Goal: Find specific page/section: Find specific page/section

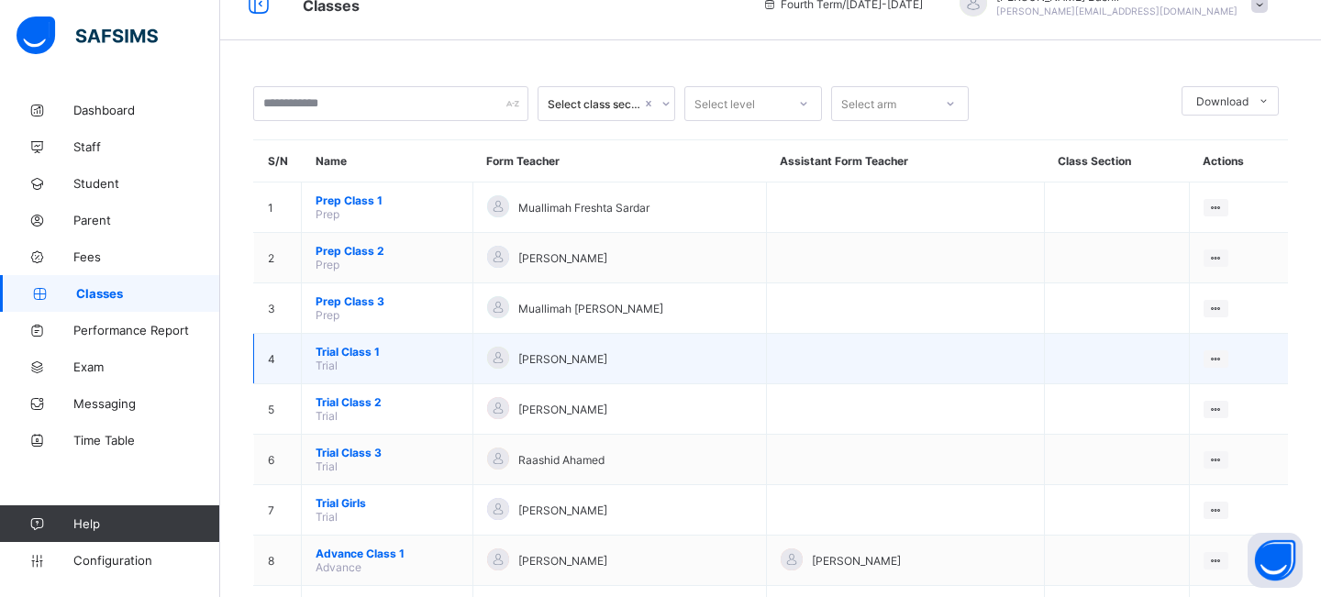
scroll to position [21, 0]
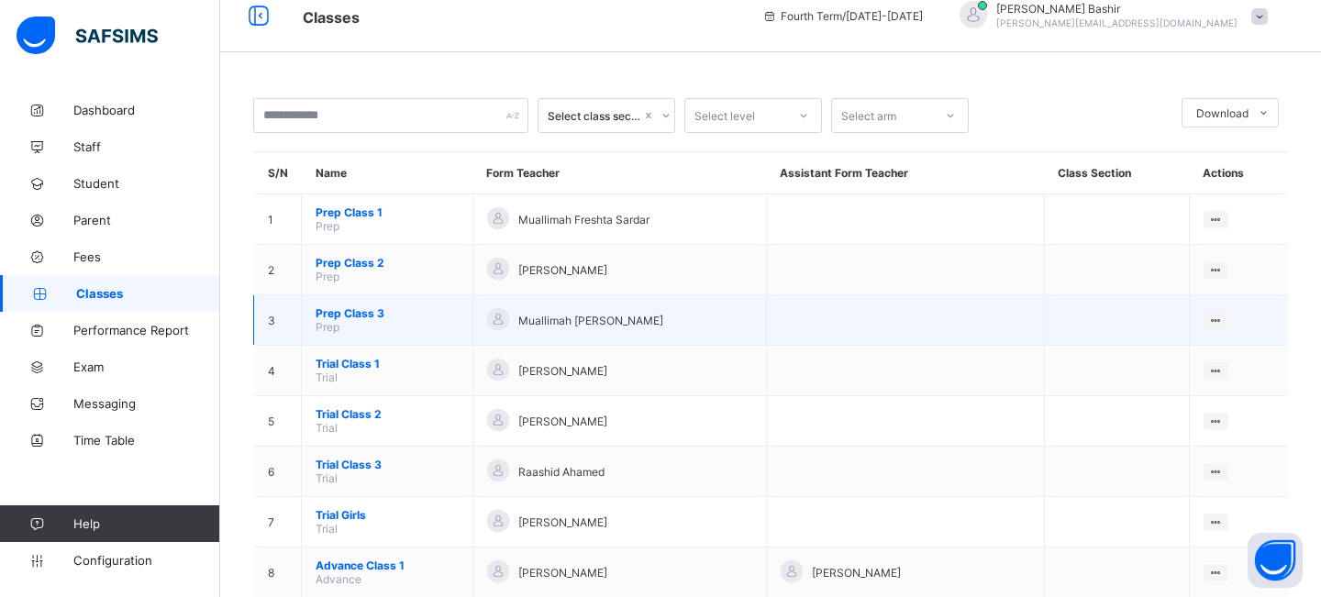
click at [346, 310] on span "Prep Class 3" at bounding box center [386, 313] width 143 height 14
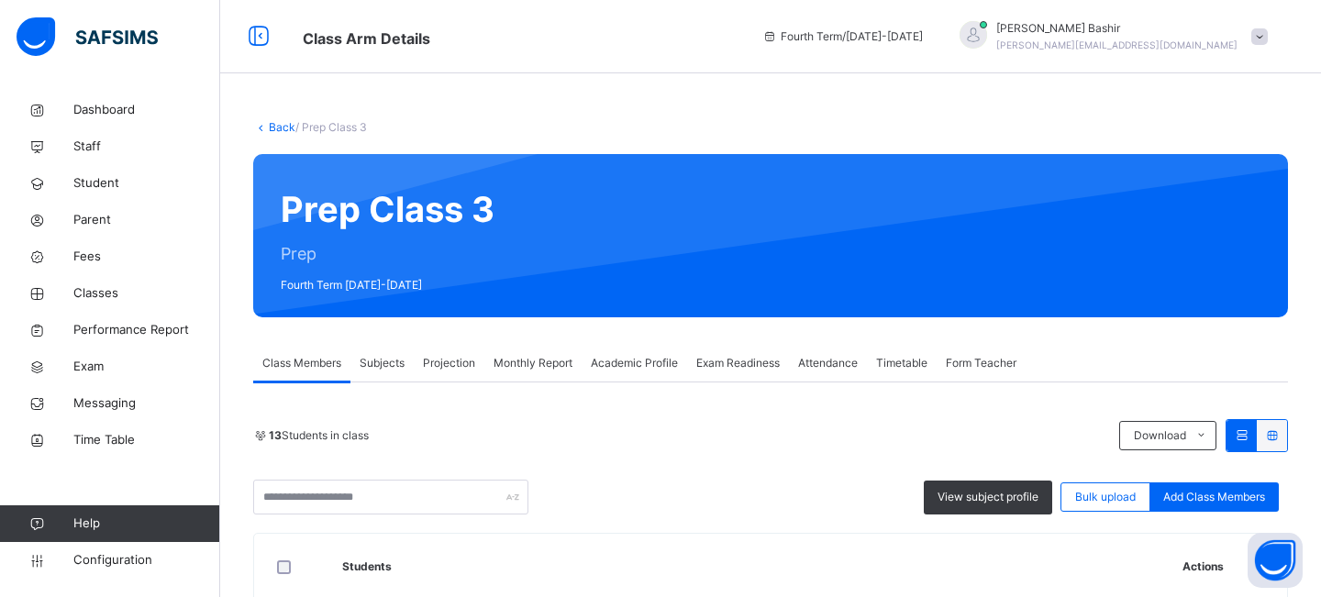
click at [394, 369] on span "Subjects" at bounding box center [381, 363] width 45 height 17
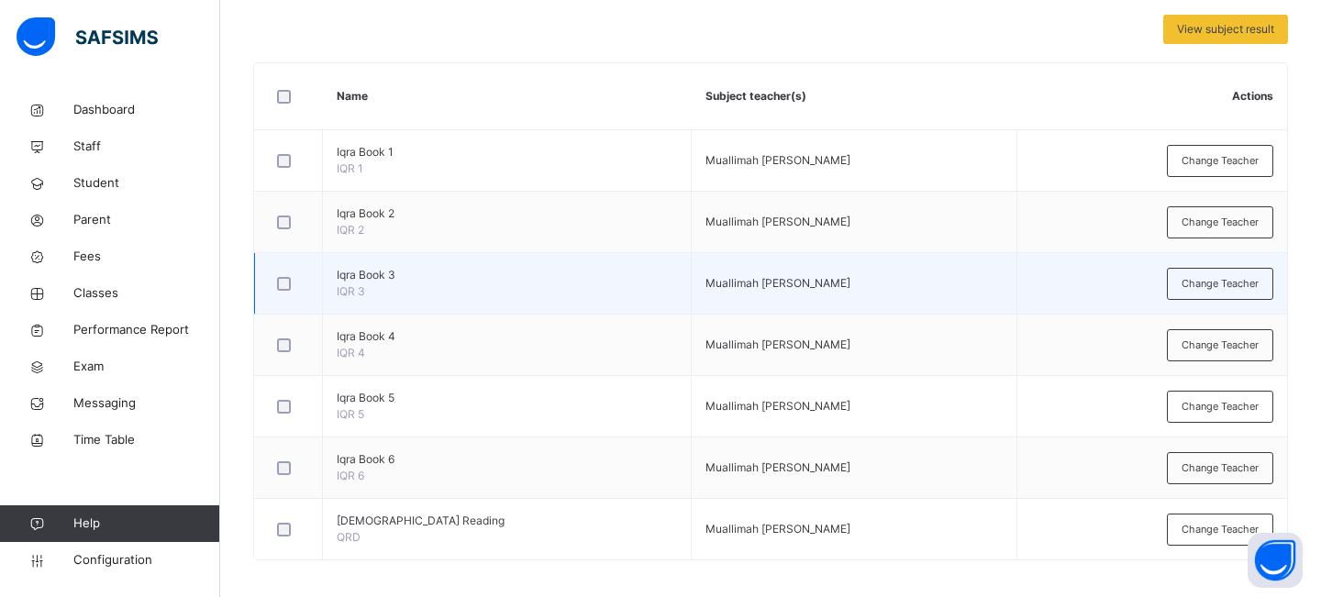
scroll to position [404, 0]
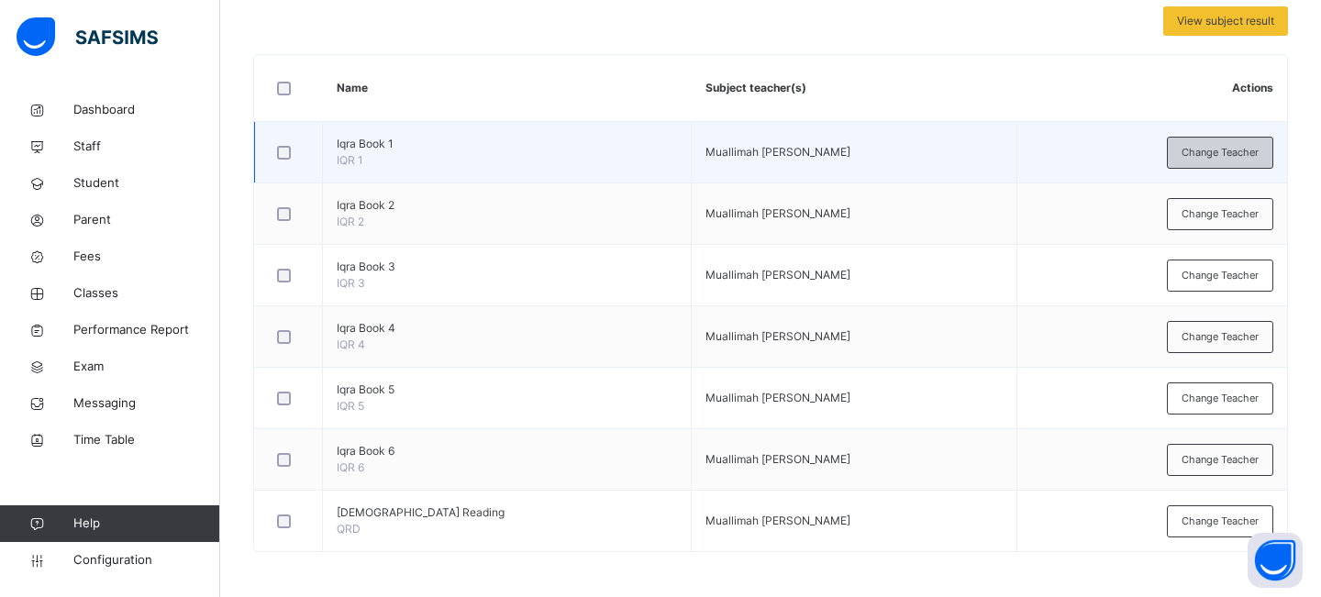
click at [1205, 157] on span "Change Teacher" at bounding box center [1219, 153] width 77 height 16
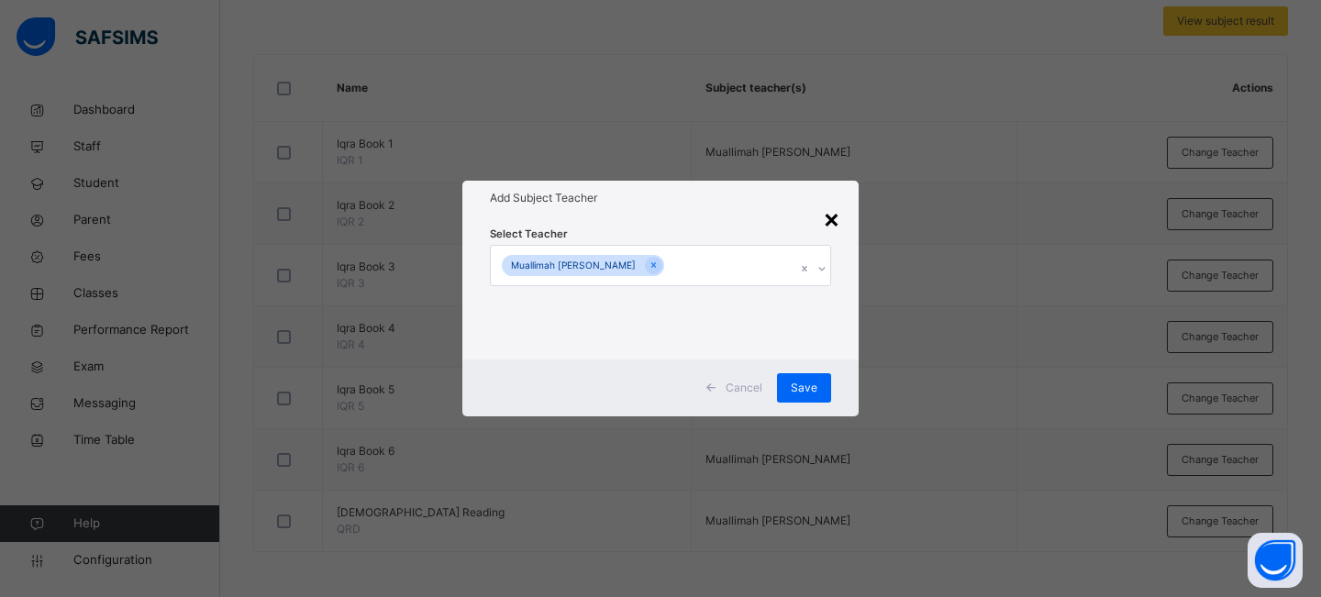
click at [835, 220] on div "×" at bounding box center [831, 218] width 17 height 39
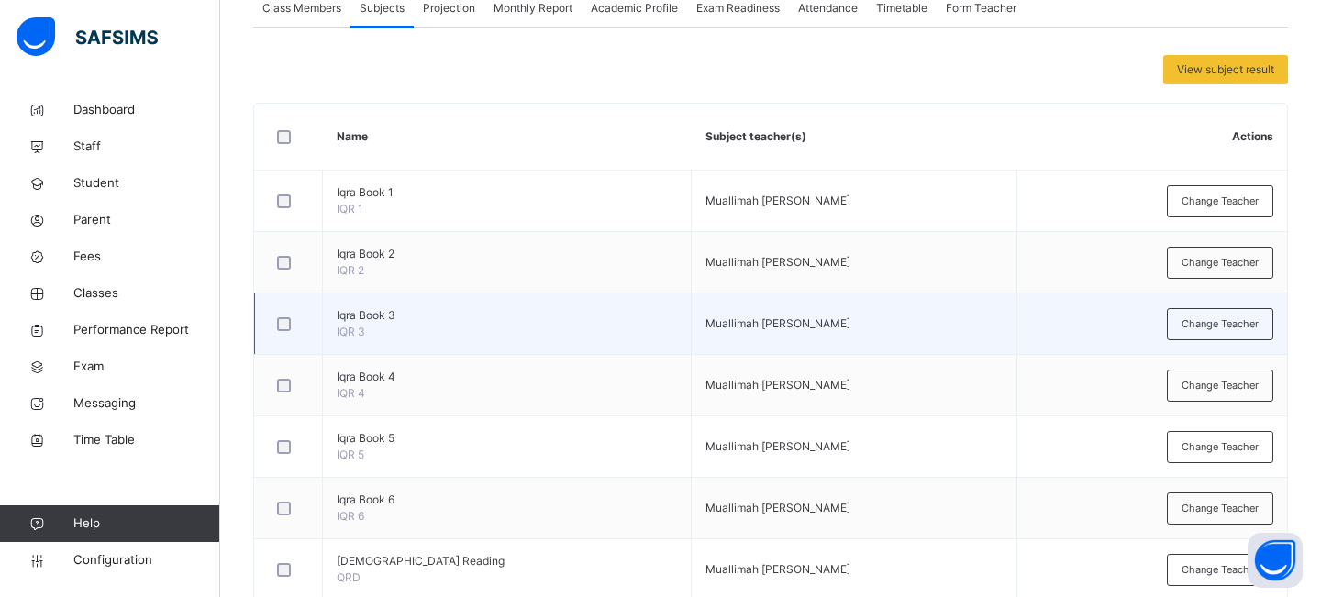
scroll to position [347, 0]
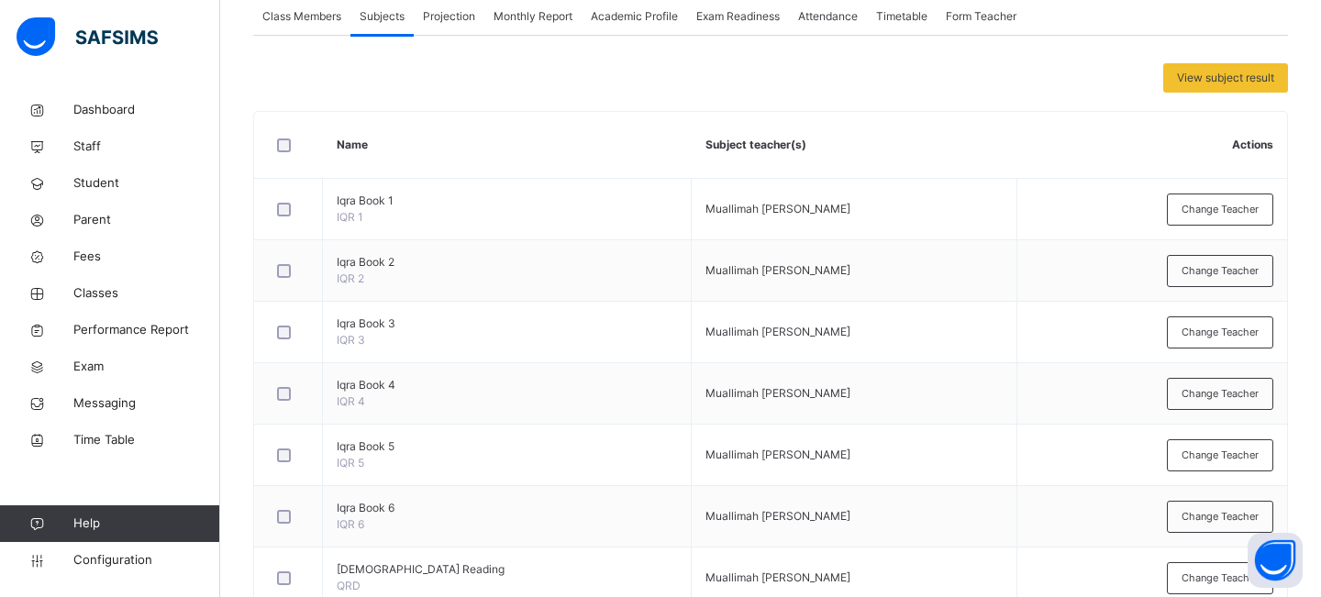
click at [445, 12] on span "Projection" at bounding box center [449, 16] width 52 height 17
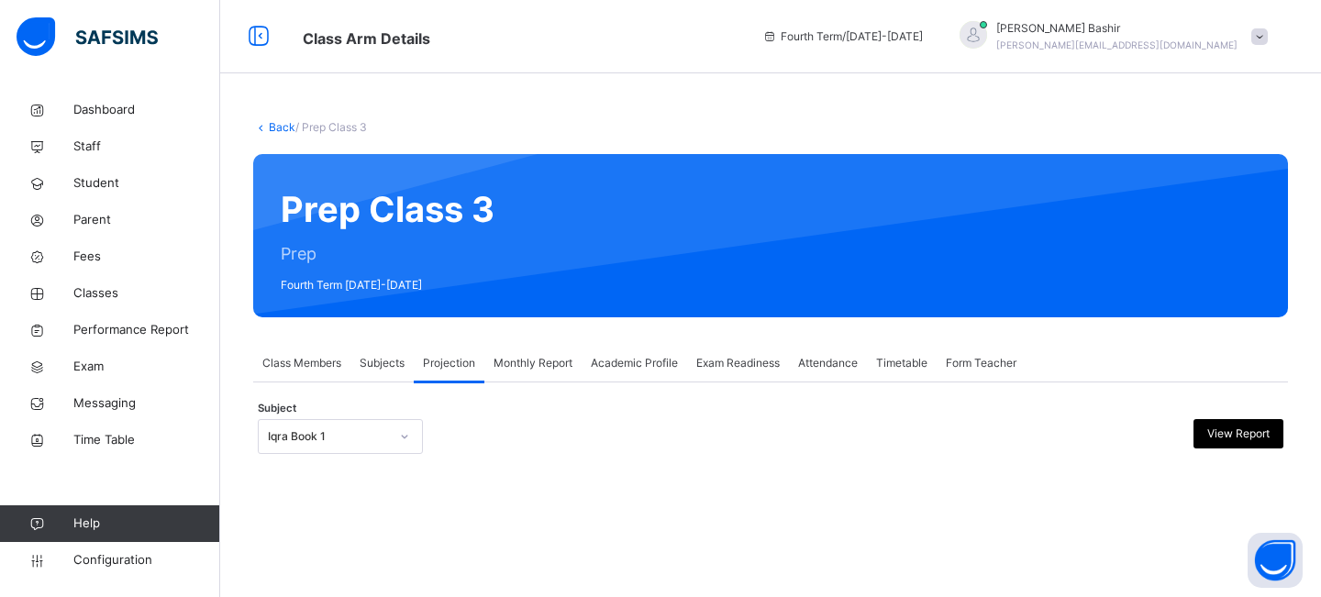
click at [283, 129] on link "Back" at bounding box center [282, 127] width 27 height 14
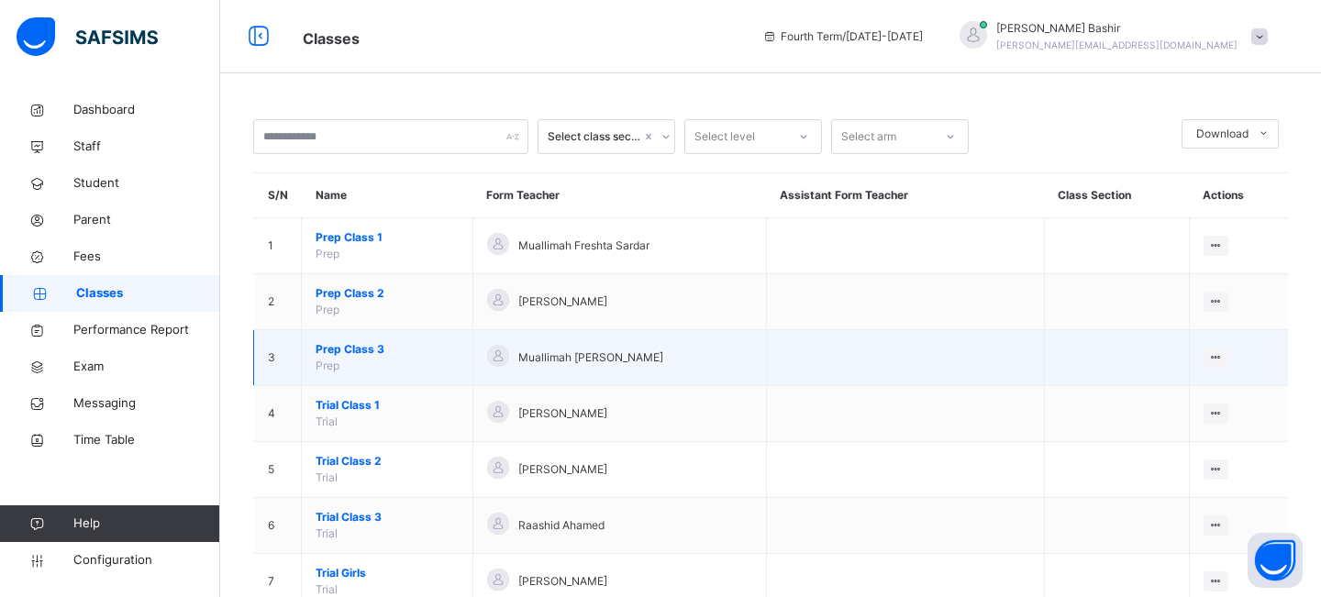
scroll to position [450, 0]
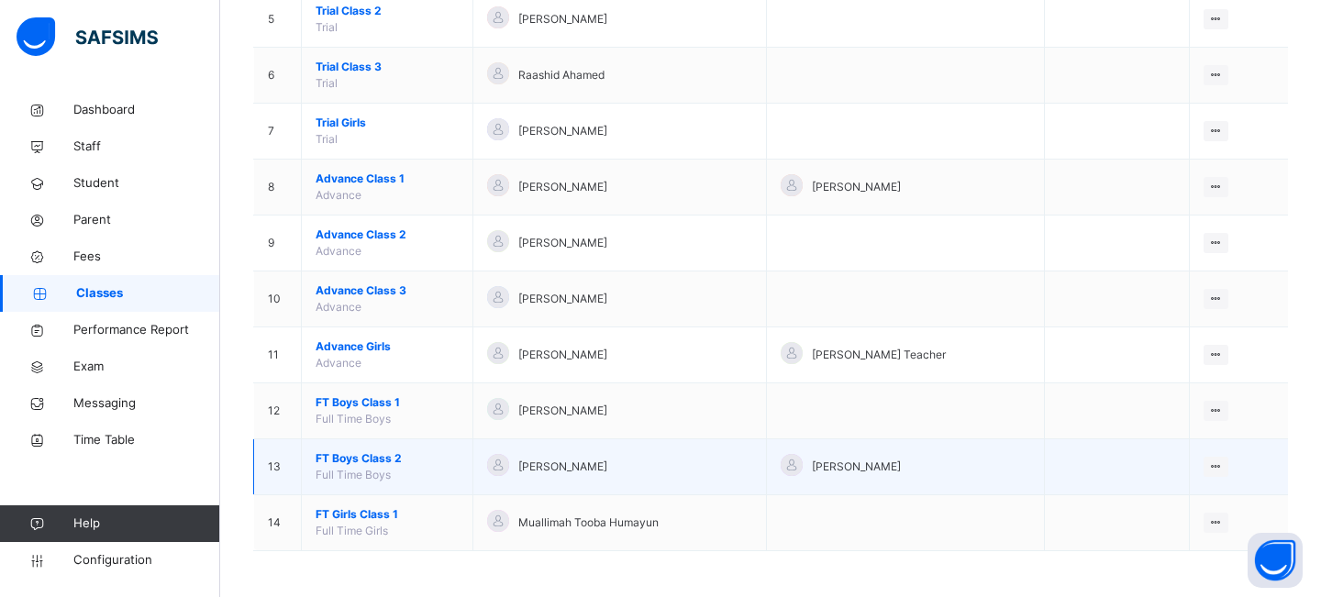
click at [378, 456] on span "FT Boys Class 2" at bounding box center [386, 458] width 143 height 17
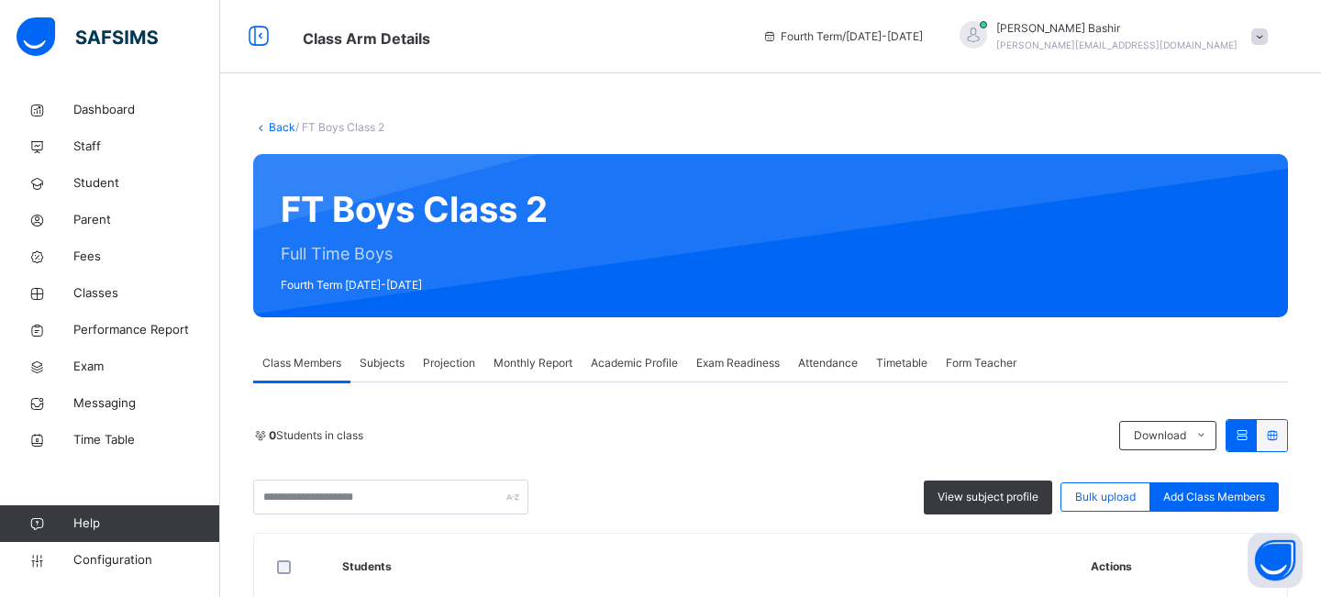
click at [450, 370] on span "Projection" at bounding box center [449, 363] width 52 height 17
